Goal: Transaction & Acquisition: Purchase product/service

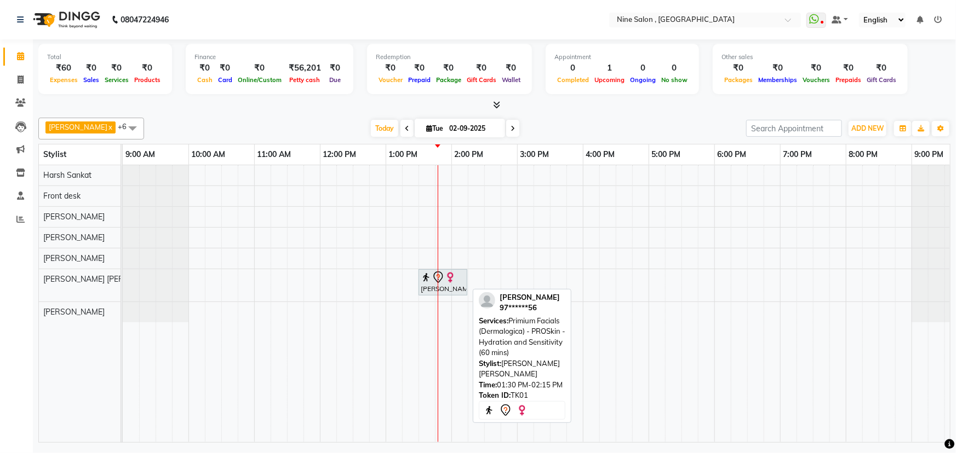
click at [434, 290] on div "[PERSON_NAME], TK01, 01:30 PM-02:15 PM, Primium Facials (Dermalogica) - PROSkin…" at bounding box center [443, 282] width 47 height 23
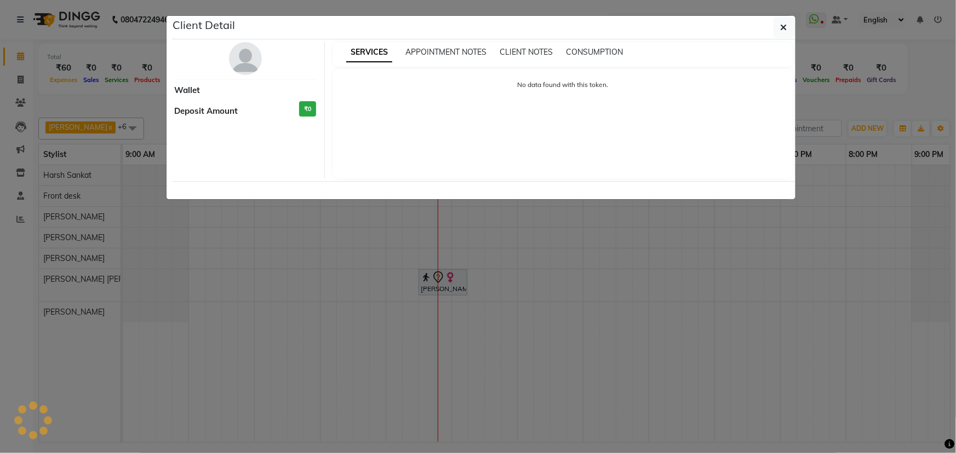
select select "7"
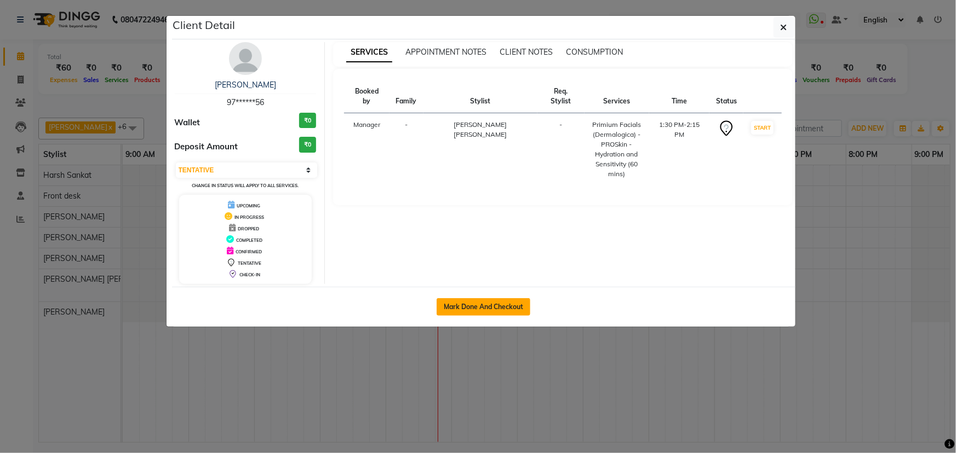
click at [487, 306] on button "Mark Done And Checkout" at bounding box center [484, 307] width 94 height 18
select select "7341"
select select "service"
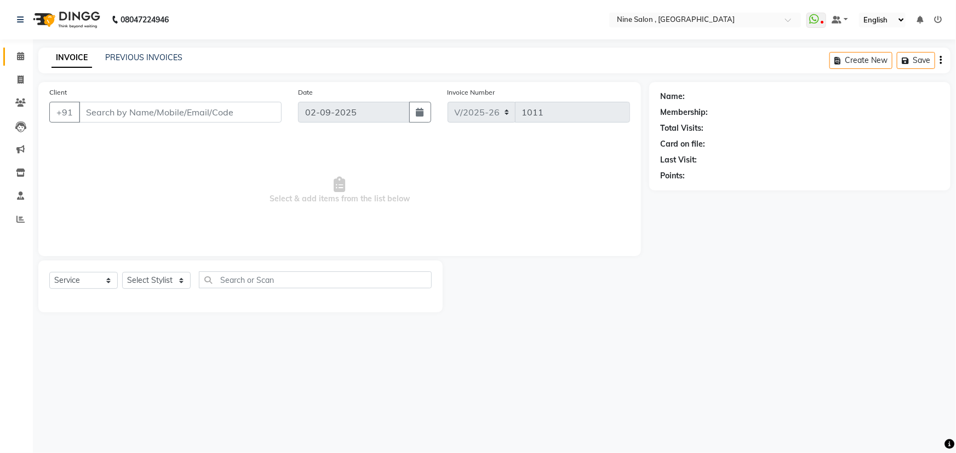
type input "97******56"
select select "83991"
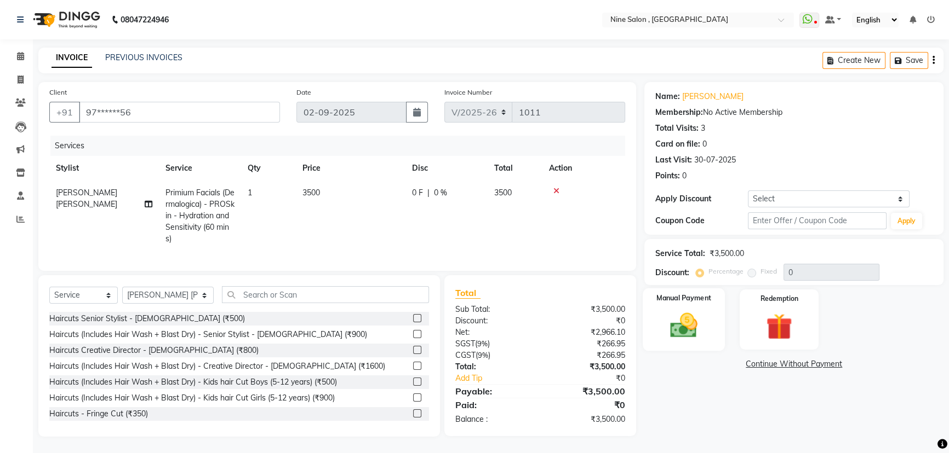
click at [657, 315] on div "Manual Payment" at bounding box center [683, 320] width 82 height 62
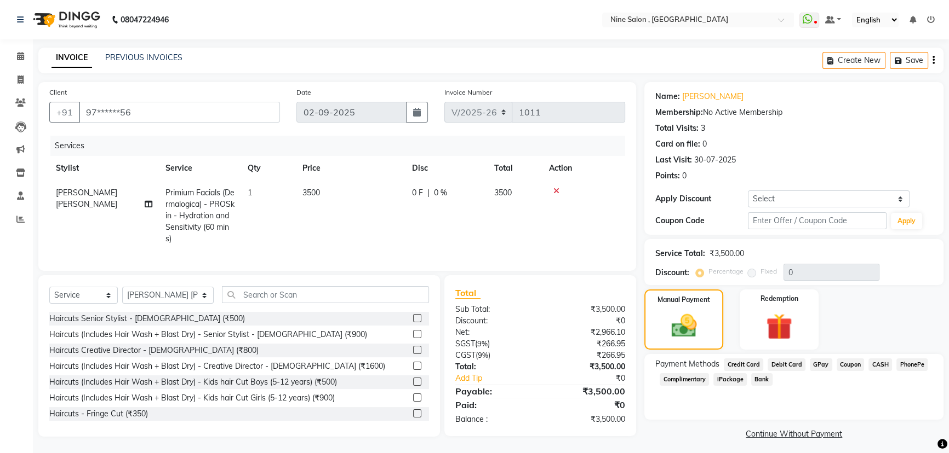
click at [813, 367] on span "GPay" at bounding box center [820, 365] width 22 height 13
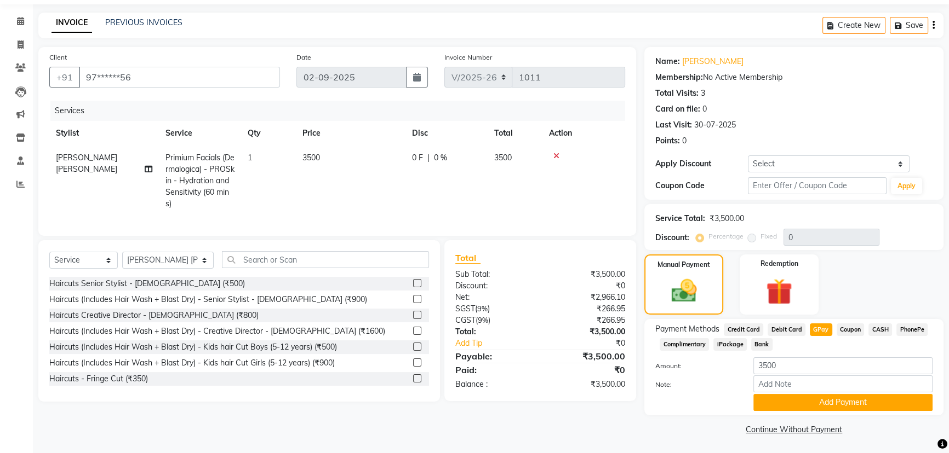
scroll to position [36, 0]
click at [801, 404] on button "Add Payment" at bounding box center [842, 402] width 179 height 17
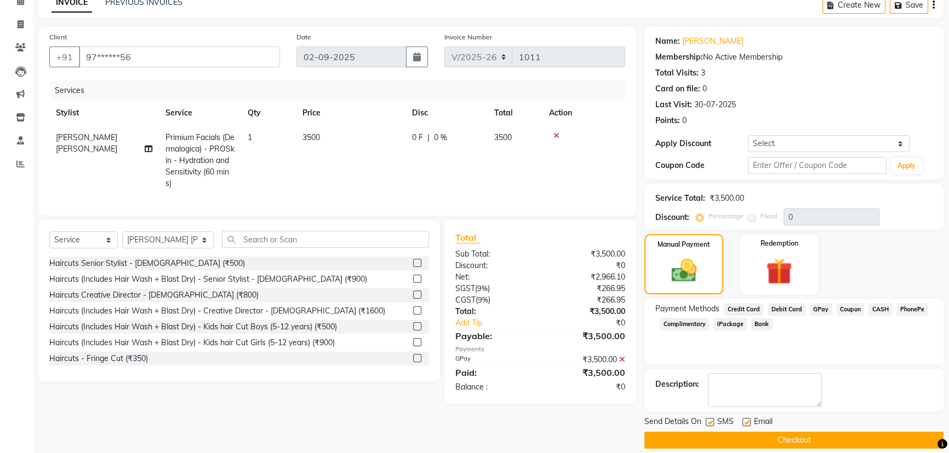
scroll to position [66, 0]
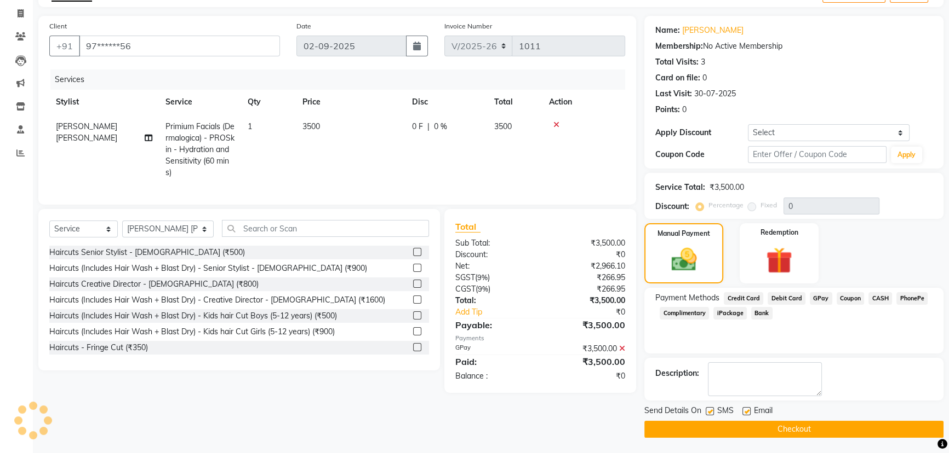
click at [783, 430] on button "Checkout" at bounding box center [793, 429] width 299 height 17
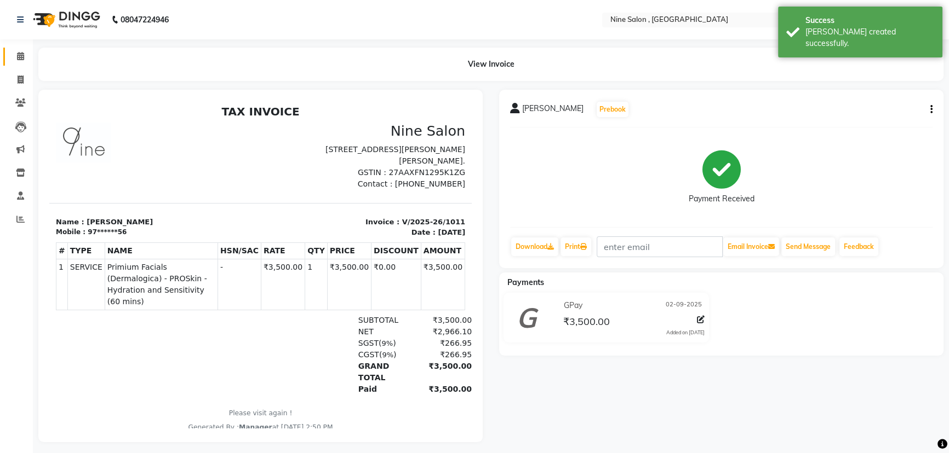
click at [19, 49] on link "Calendar" at bounding box center [16, 57] width 26 height 18
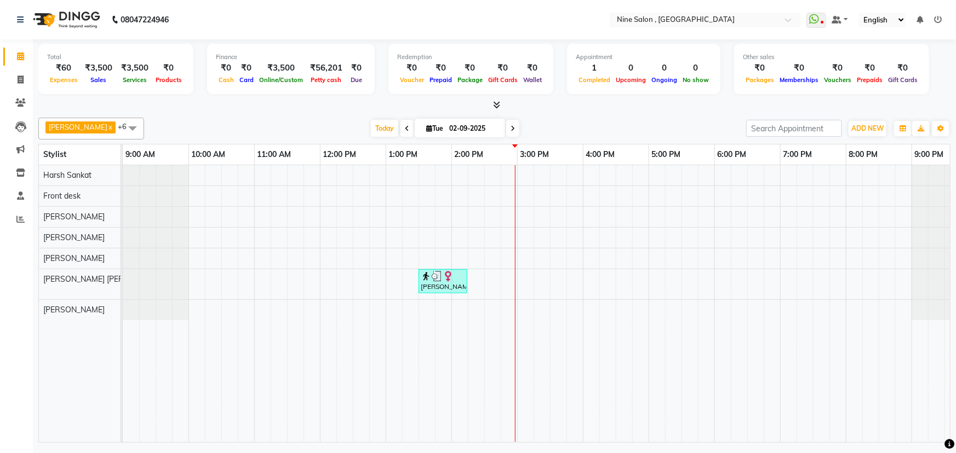
click at [0, 351] on div "Calendar Invoice Clients Leads Marketing Inventory Staff Reports Completed InPr…" at bounding box center [74, 234] width 148 height 406
click at [918, 316] on div at bounding box center [944, 310] width 66 height 20
click at [445, 38] on nav "08047224946 Select Location × Nine Salon , Lalbaug WhatsApp Status ✕ Status: Di…" at bounding box center [478, 19] width 956 height 39
